Goal: Task Accomplishment & Management: Manage account settings

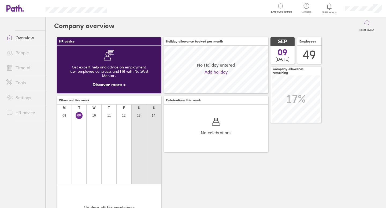
scroll to position [48, 104]
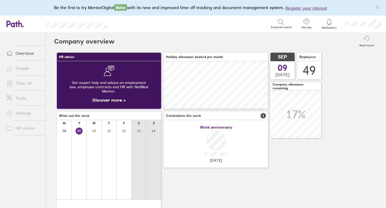
click at [31, 84] on link "Time off" at bounding box center [23, 83] width 43 height 11
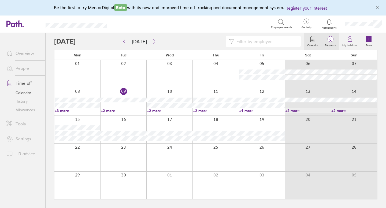
click at [331, 40] on span "0" at bounding box center [330, 39] width 17 height 4
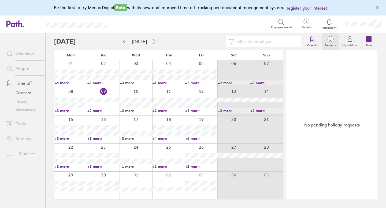
click at [330, 21] on icon at bounding box center [329, 22] width 6 height 6
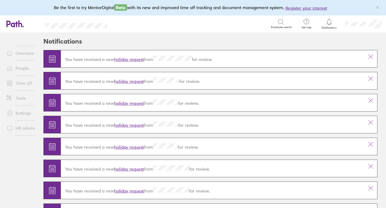
click at [123, 58] on link "holiday request" at bounding box center [129, 59] width 30 height 5
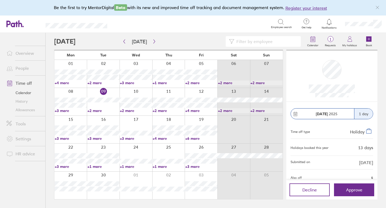
click at [32, 109] on link "Allowances" at bounding box center [23, 110] width 43 height 9
